Goal: Task Accomplishment & Management: Use online tool/utility

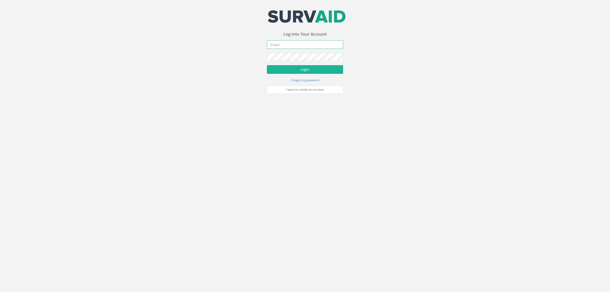
click at [285, 45] on input "email" at bounding box center [305, 44] width 76 height 9
type input "[EMAIL_ADDRESS][DOMAIN_NAME]"
click at [319, 66] on button "Login" at bounding box center [305, 69] width 76 height 9
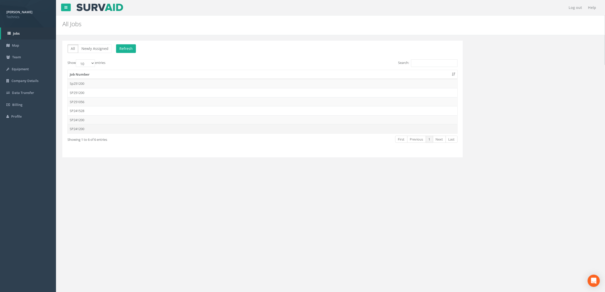
click at [112, 129] on td "SP241200" at bounding box center [262, 128] width 389 height 9
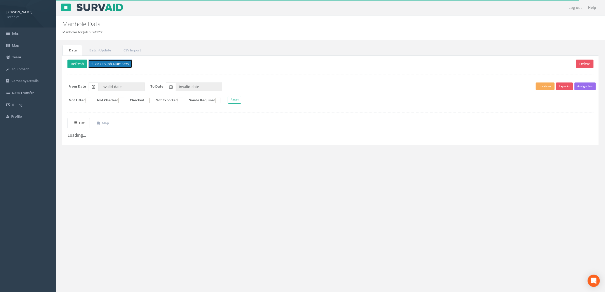
click at [113, 64] on button "Back to Job Numbers" at bounding box center [110, 64] width 44 height 9
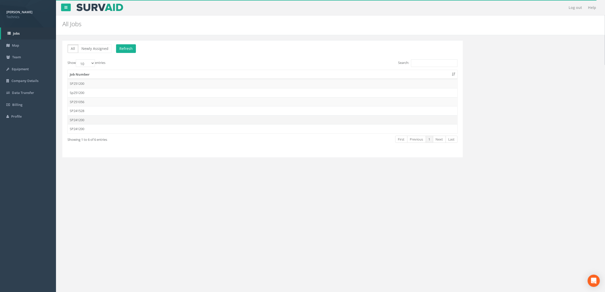
click at [214, 120] on td "SP241200" at bounding box center [262, 119] width 389 height 9
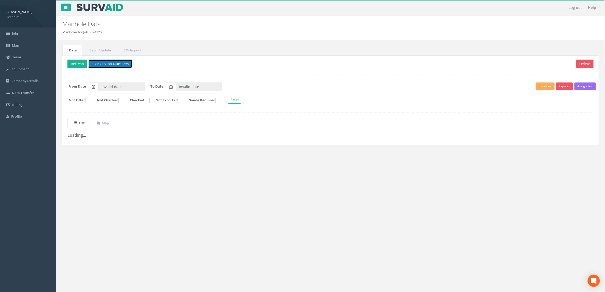
click at [112, 62] on button "Back to Job Numbers" at bounding box center [110, 64] width 44 height 9
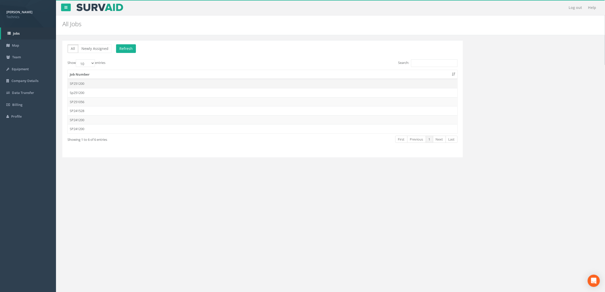
click at [97, 85] on td "SP251200" at bounding box center [262, 83] width 389 height 9
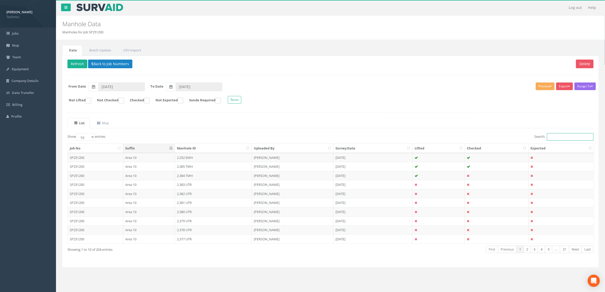
click at [551, 137] on input "Search:" at bounding box center [570, 137] width 47 height 8
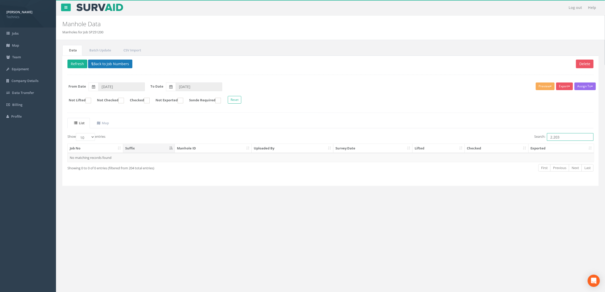
type input "2.203"
click at [120, 67] on button "Back to Job Numbers" at bounding box center [110, 64] width 44 height 9
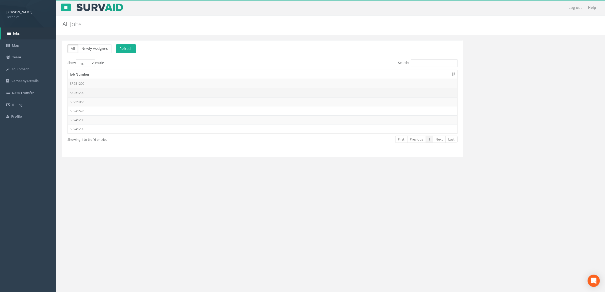
click at [110, 93] on td "Sp251200" at bounding box center [262, 92] width 389 height 9
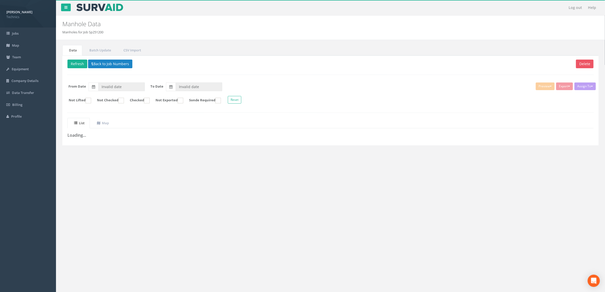
type input "[DATE]"
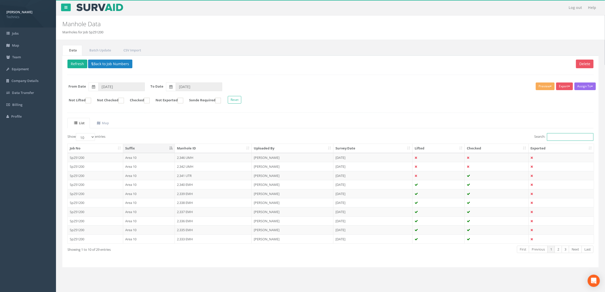
click at [555, 140] on input "Search:" at bounding box center [570, 137] width 47 height 8
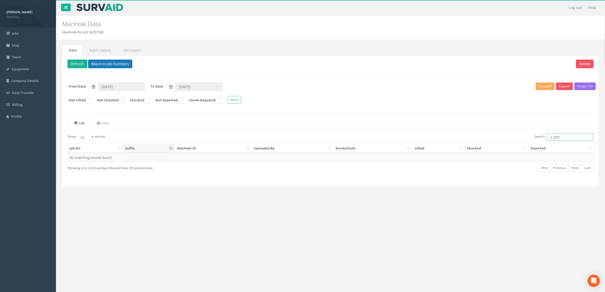
type input "2.203"
click at [111, 64] on button "Back to Job Numbers" at bounding box center [110, 64] width 44 height 9
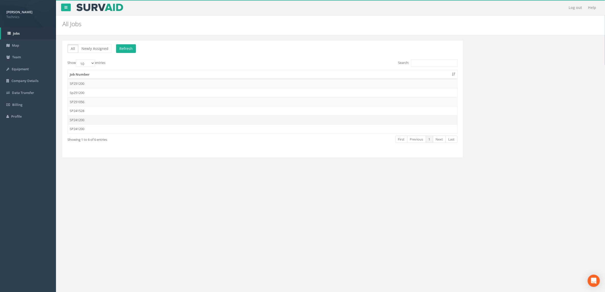
click at [124, 121] on td "SP241200" at bounding box center [262, 119] width 389 height 9
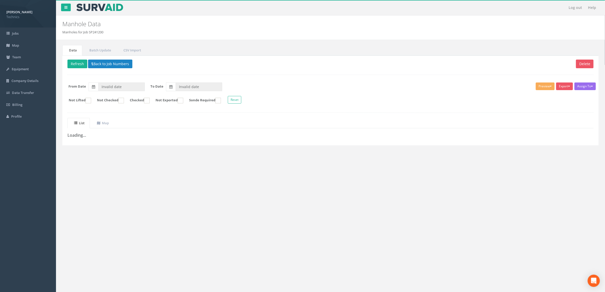
click at [286, 128] on ul "List Map" at bounding box center [330, 123] width 526 height 10
click at [241, 101] on button "Reset" at bounding box center [234, 100] width 13 height 8
click at [281, 97] on form "Not Lifted Not Checked Checked Not Exported Sonde Required Reset" at bounding box center [330, 100] width 533 height 9
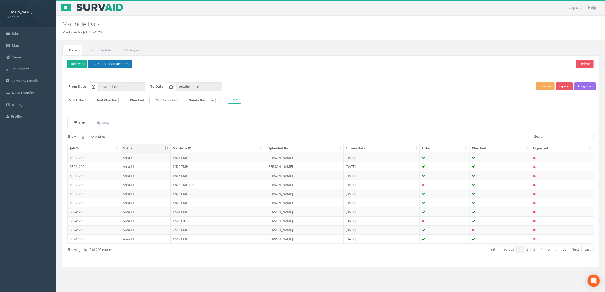
type input "[DATE]"
click at [559, 137] on input "Search:" at bounding box center [570, 137] width 47 height 8
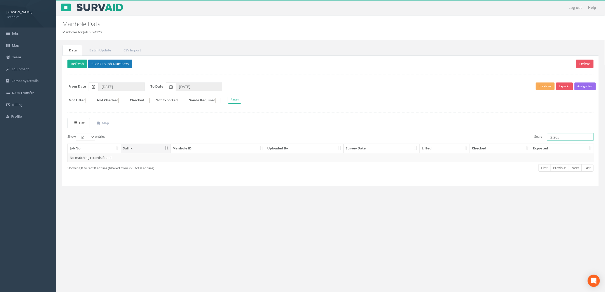
type input "2.203"
click at [128, 62] on button "Back to Job Numbers" at bounding box center [110, 64] width 44 height 9
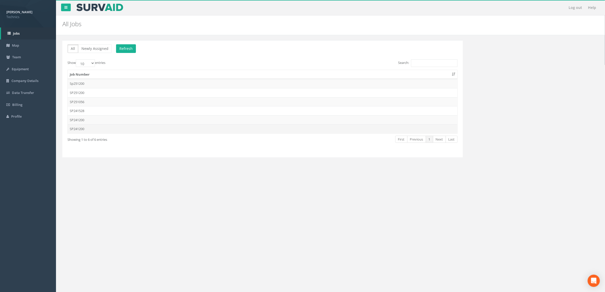
click at [132, 132] on td "SP241200" at bounding box center [262, 128] width 389 height 9
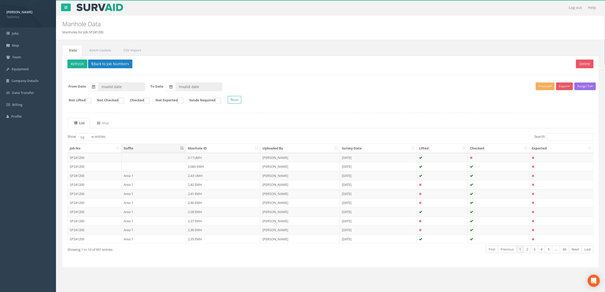
type input "[DATE]"
click at [556, 137] on input "Search:" at bounding box center [570, 137] width 47 height 8
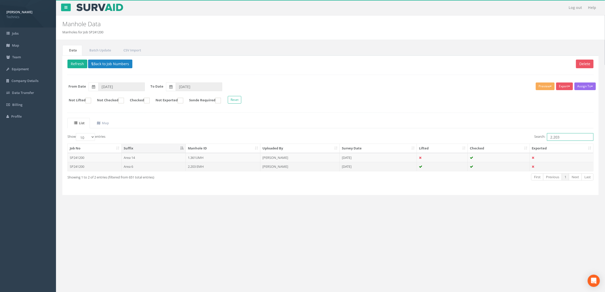
type input "2.203"
click at [202, 169] on td "2.203 EMH" at bounding box center [223, 166] width 75 height 9
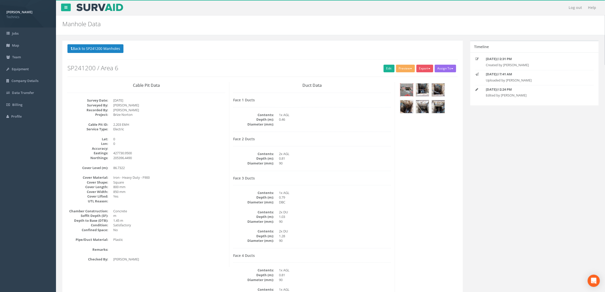
click at [402, 91] on img at bounding box center [406, 89] width 13 height 13
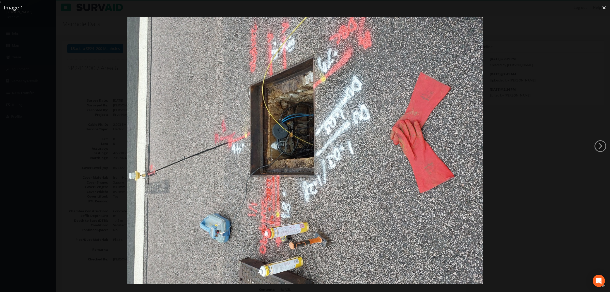
click at [531, 80] on div at bounding box center [305, 151] width 610 height 292
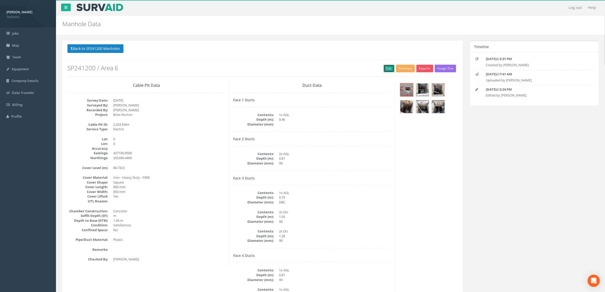
click at [389, 68] on link "Edit" at bounding box center [388, 69] width 11 height 8
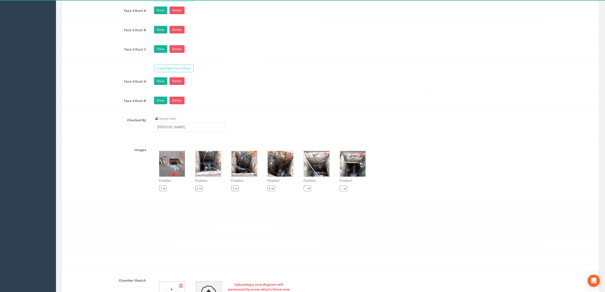
scroll to position [534, 0]
click at [202, 176] on img at bounding box center [207, 163] width 25 height 25
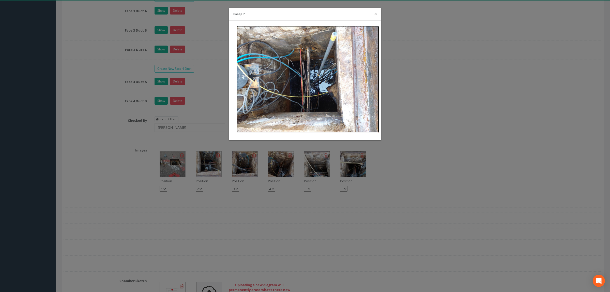
click at [283, 95] on img at bounding box center [308, 79] width 142 height 107
click at [433, 45] on div "Image 2 ×" at bounding box center [305, 146] width 610 height 292
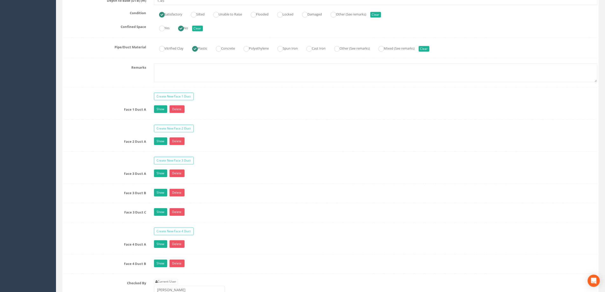
scroll to position [420, 0]
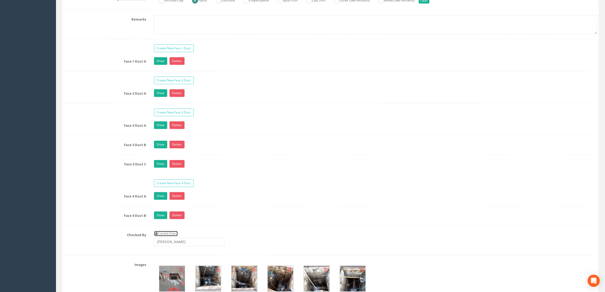
click at [169, 236] on link "Current User" at bounding box center [166, 234] width 24 height 6
type input "[PERSON_NAME]"
click at [176, 236] on link "Current User" at bounding box center [166, 234] width 24 height 6
drag, startPoint x: 189, startPoint y: 256, endPoint x: 138, endPoint y: 263, distance: 51.6
click at [138, 250] on div "Checked By Current User [PERSON_NAME]" at bounding box center [330, 240] width 541 height 19
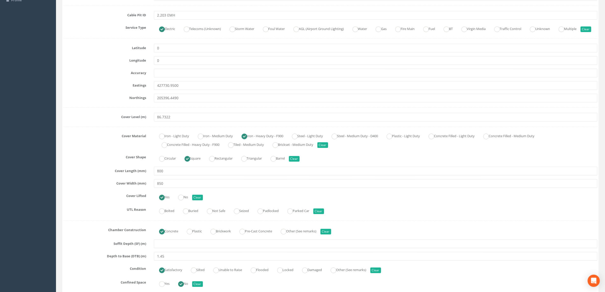
scroll to position [0, 0]
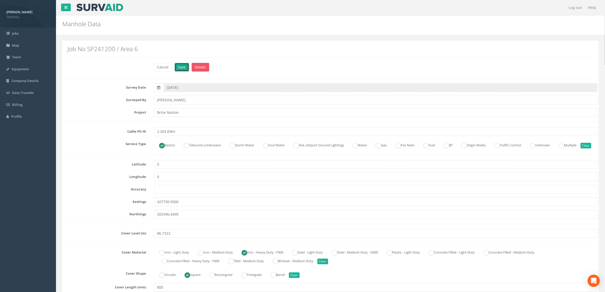
click at [183, 68] on button "Save" at bounding box center [181, 67] width 14 height 9
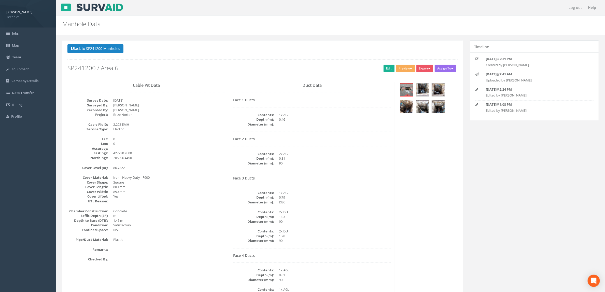
click at [416, 156] on div "Cable Pit Data Survey Date: [DATE] Surveyed By: [PERSON_NAME] Recorded By: [PER…" at bounding box center [263, 194] width 398 height 224
click at [376, 278] on dd "1x AGL" at bounding box center [335, 289] width 112 height 5
click at [407, 93] on img at bounding box center [406, 89] width 13 height 13
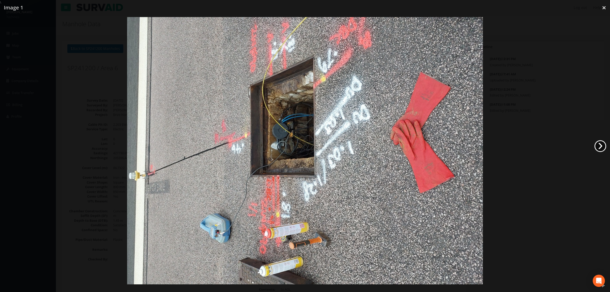
click at [601, 147] on link "›" at bounding box center [601, 146] width 12 height 12
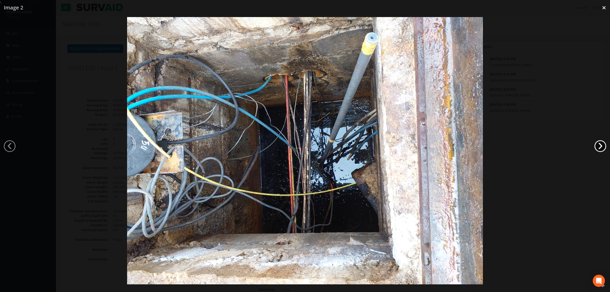
click at [601, 147] on link "›" at bounding box center [601, 146] width 12 height 12
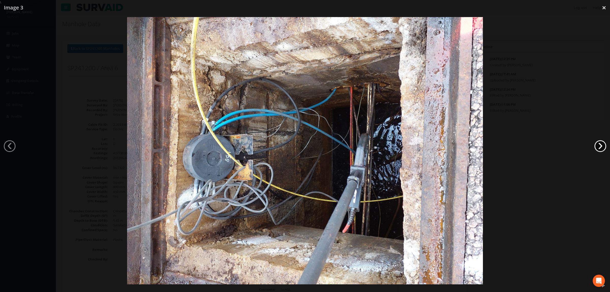
click at [601, 147] on link "›" at bounding box center [601, 146] width 12 height 12
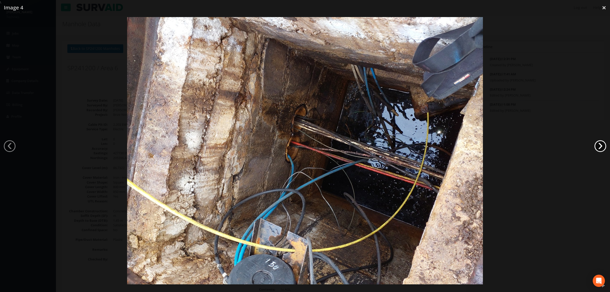
click at [601, 147] on link "›" at bounding box center [601, 146] width 12 height 12
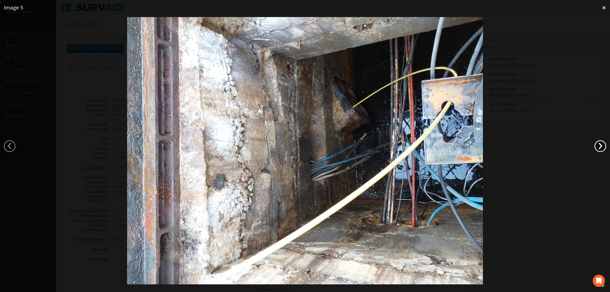
click at [601, 147] on link "›" at bounding box center [601, 146] width 12 height 12
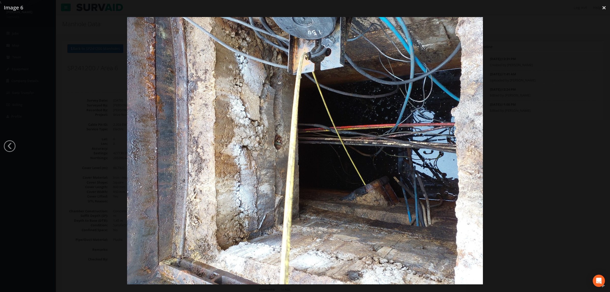
click at [601, 147] on div at bounding box center [305, 151] width 610 height 292
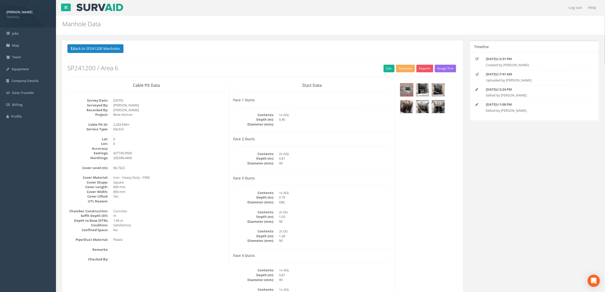
click at [441, 143] on div "Cable Pit Data Survey Date: [DATE] Surveyed By: [PERSON_NAME] Recorded By: [PER…" at bounding box center [263, 194] width 398 height 224
